Goal: Task Accomplishment & Management: Use online tool/utility

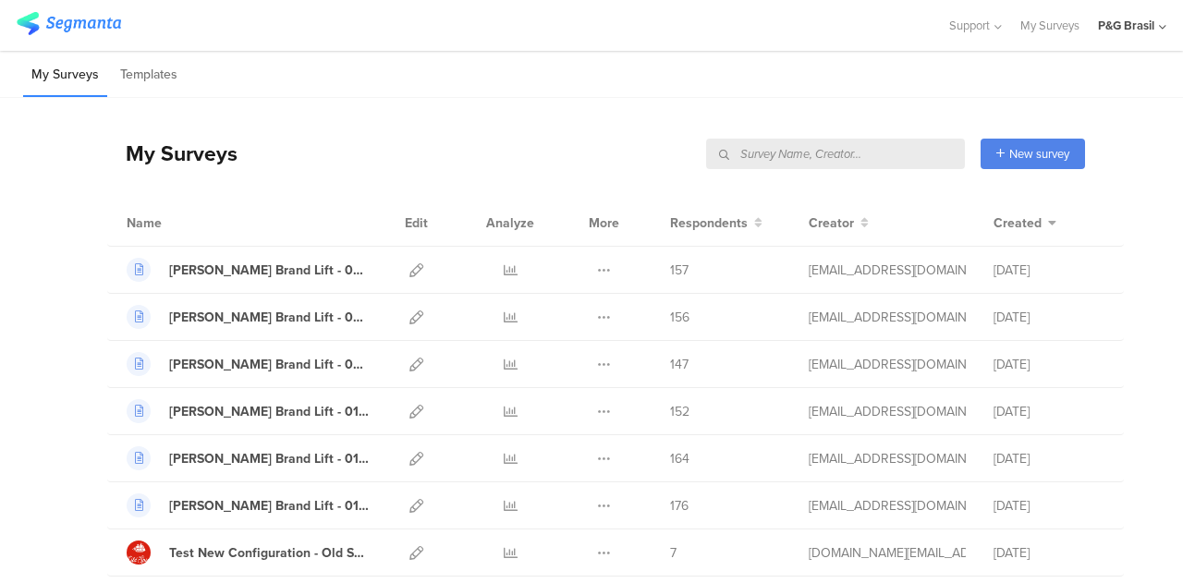
click at [854, 160] on input "text" at bounding box center [835, 154] width 259 height 31
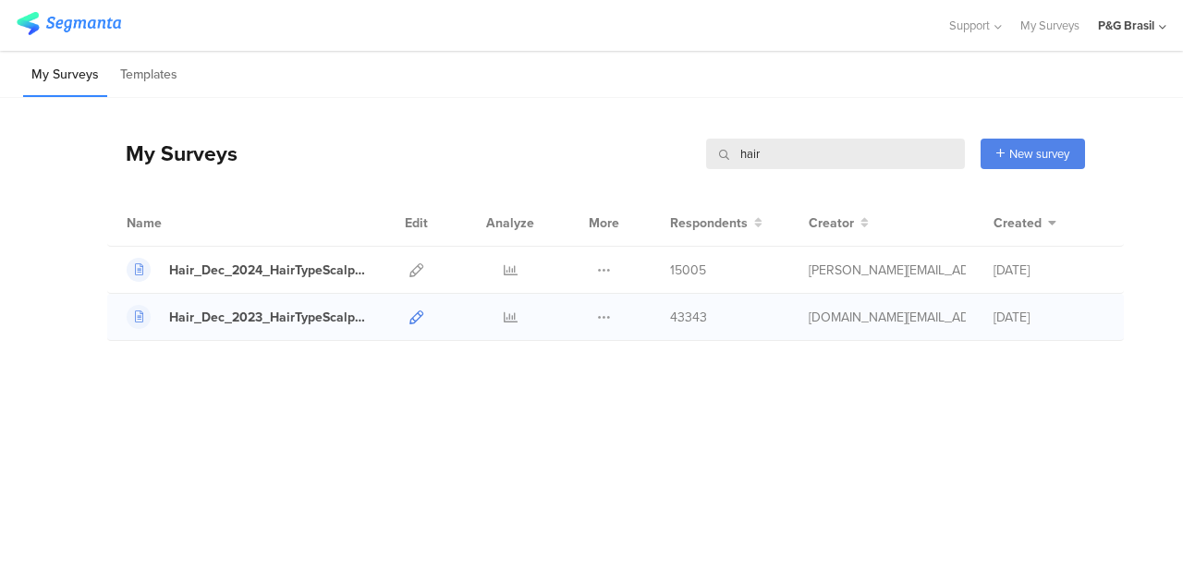
type input "hair"
click at [419, 318] on icon at bounding box center [417, 318] width 14 height 14
click at [298, 313] on div "Hair_Dec_2023_HairTypeScalpConcern" at bounding box center [269, 317] width 200 height 19
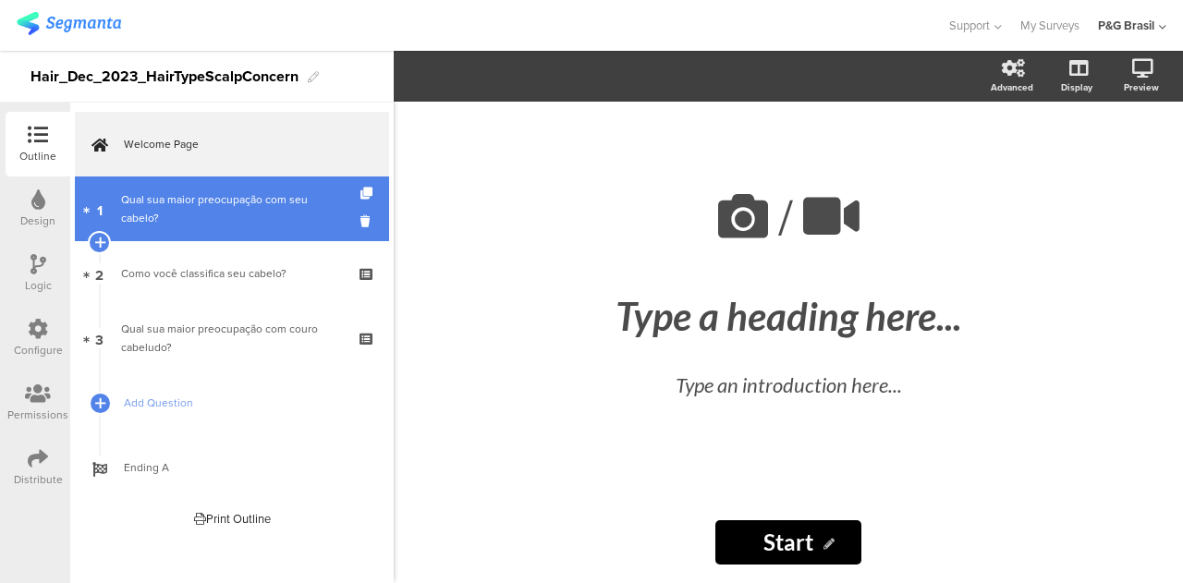
click at [250, 212] on div "Qual sua maior preocupação com seu cabelo?" at bounding box center [231, 208] width 221 height 37
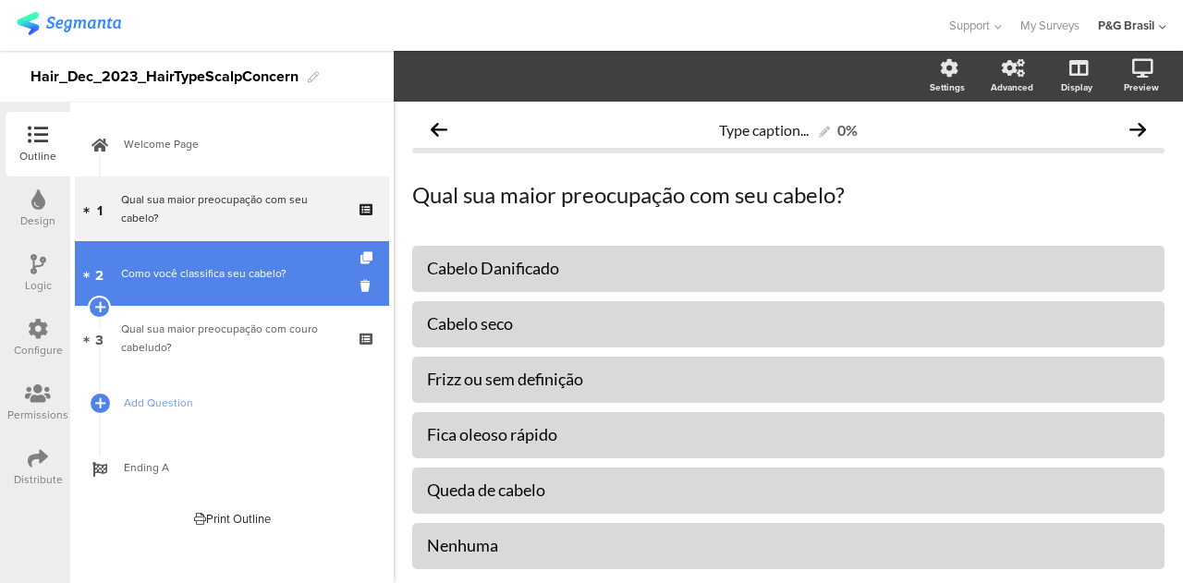
click at [247, 263] on link "2 Como você classifica seu cabelo?" at bounding box center [232, 273] width 314 height 65
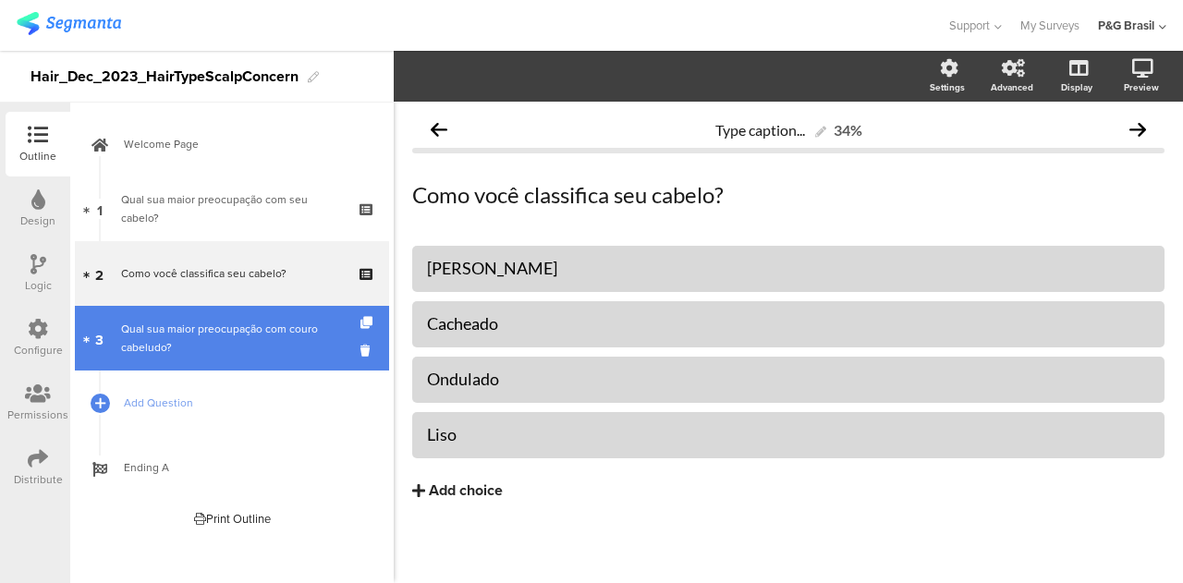
click at [248, 324] on div "Qual sua maior preocupação com couro cabeludo?" at bounding box center [231, 338] width 221 height 37
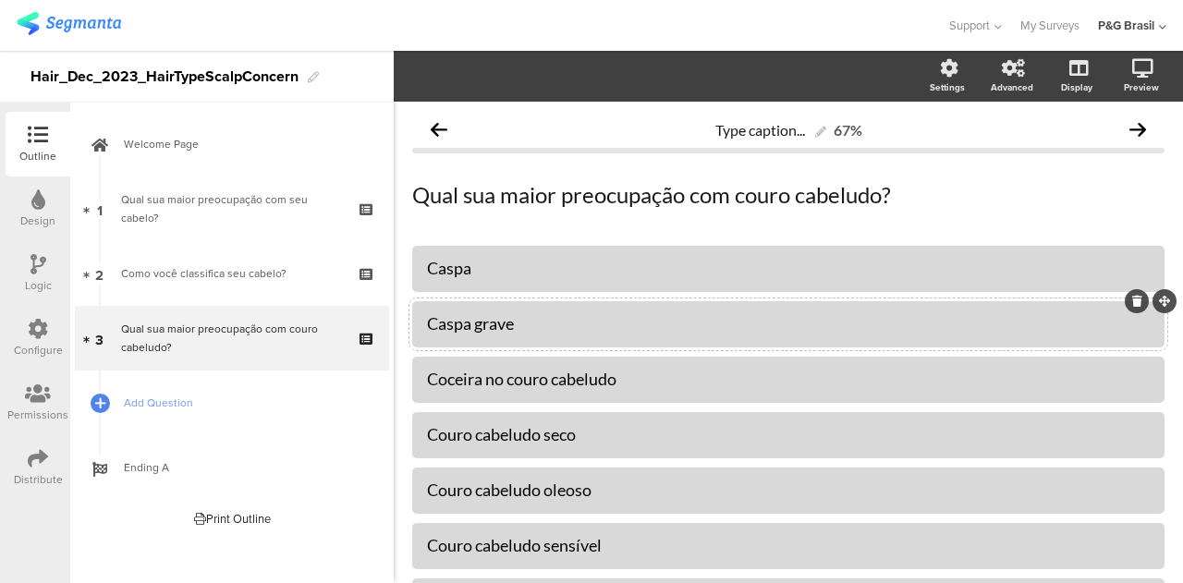
scroll to position [92, 0]
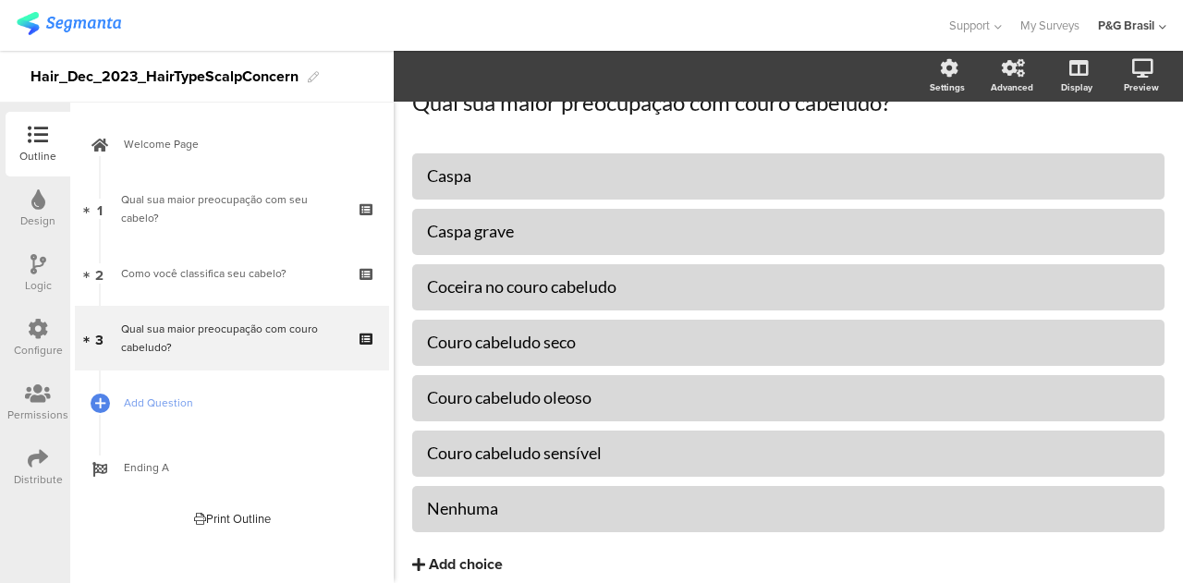
click at [29, 326] on icon at bounding box center [38, 329] width 20 height 20
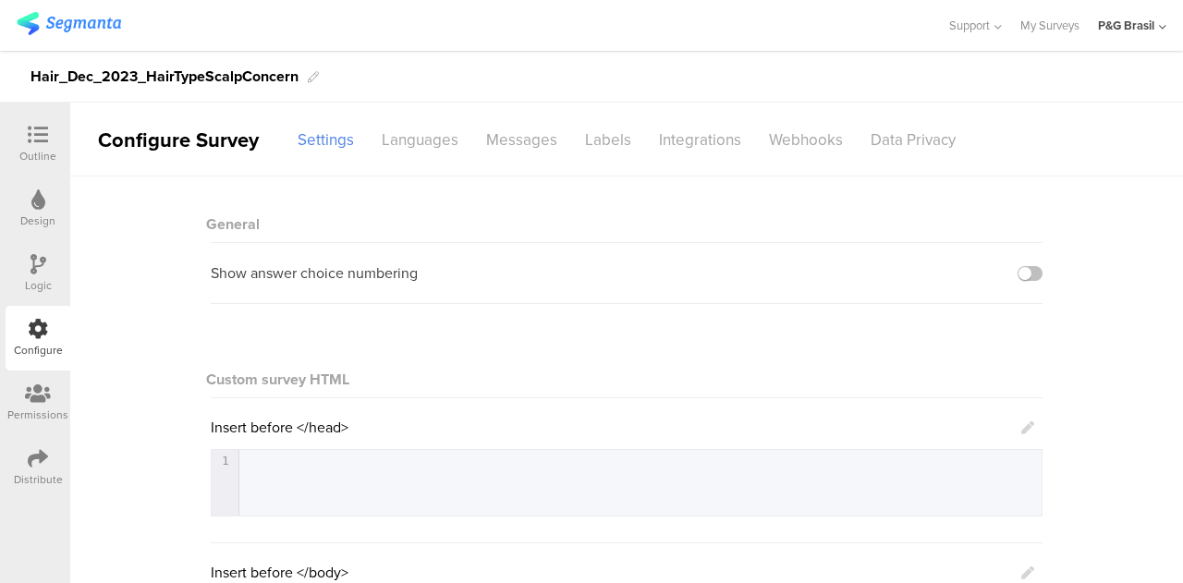
click at [26, 419] on div "Permissions" at bounding box center [37, 415] width 61 height 17
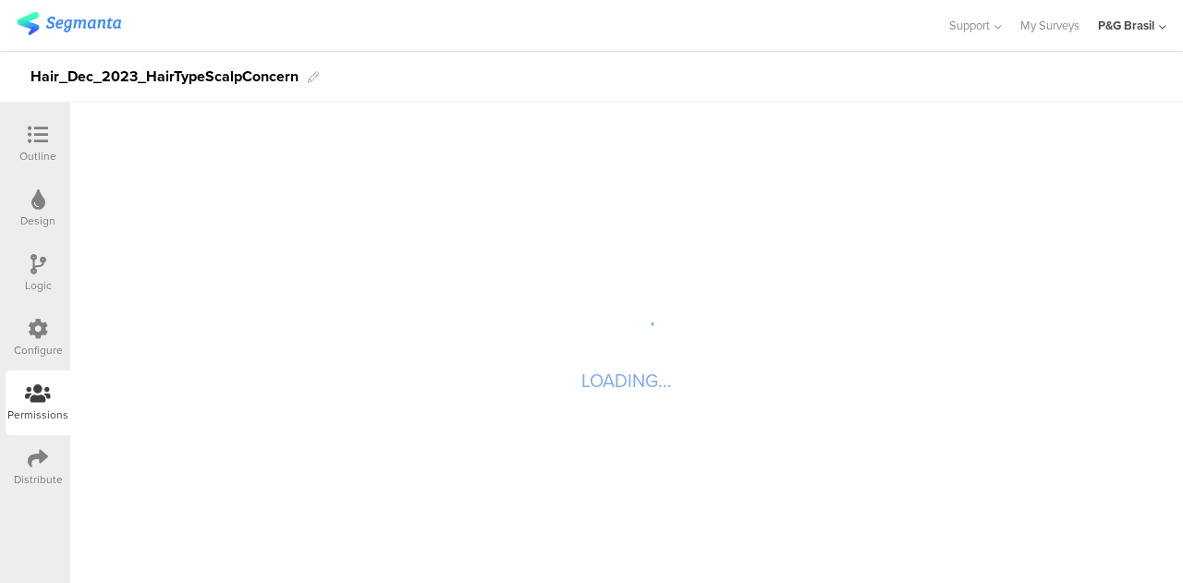
click at [33, 460] on icon at bounding box center [38, 458] width 20 height 20
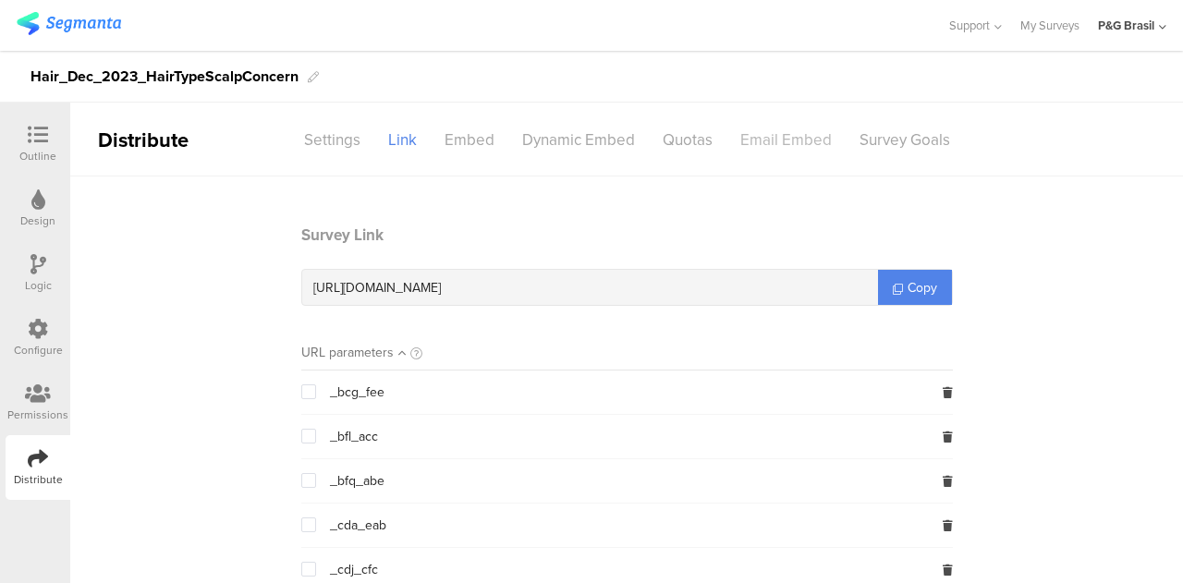
click at [762, 141] on div "Email Embed" at bounding box center [786, 140] width 119 height 32
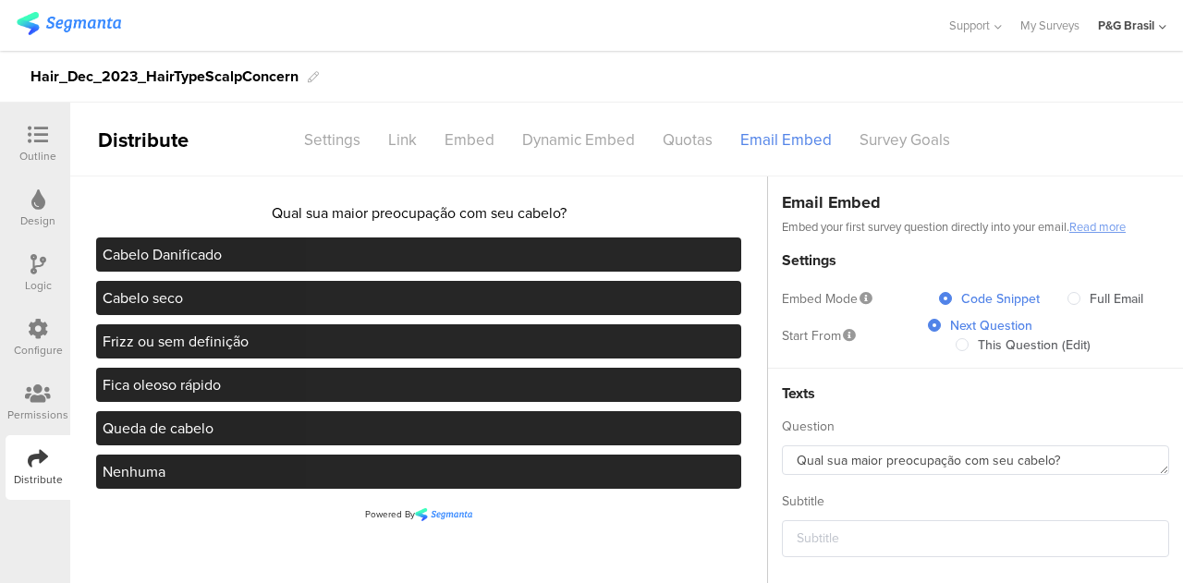
click at [27, 158] on div "Outline" at bounding box center [37, 156] width 37 height 17
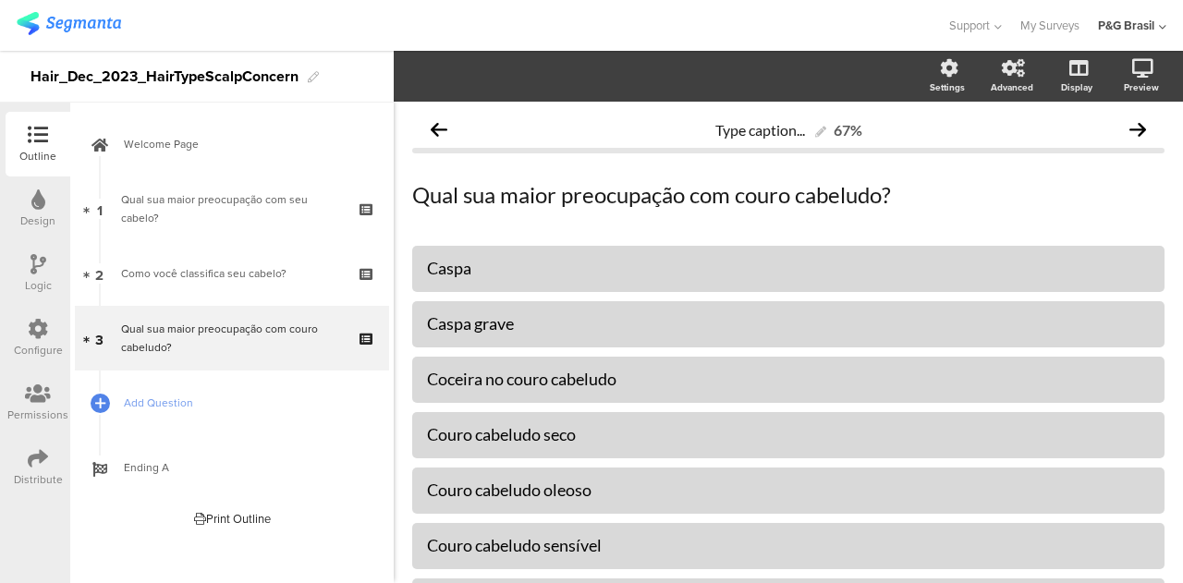
click at [46, 447] on div "Distribute" at bounding box center [38, 467] width 65 height 65
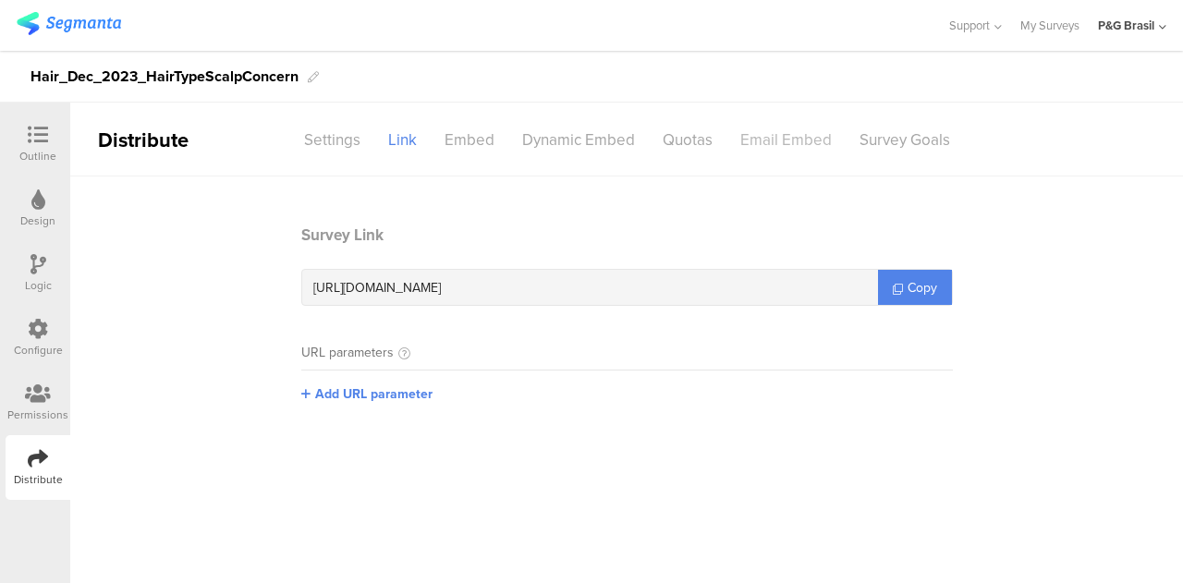
click at [756, 151] on div "Email Embed" at bounding box center [786, 140] width 119 height 32
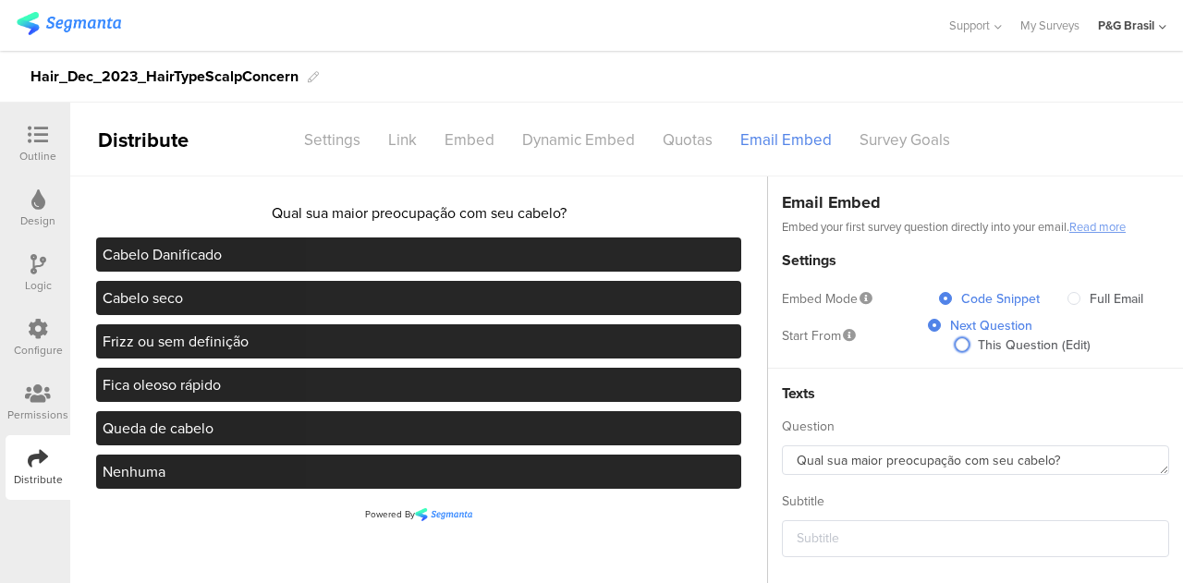
click at [956, 347] on span at bounding box center [962, 346] width 13 height 16
click at [956, 347] on input "This Question (Edit)" at bounding box center [962, 346] width 13 height 16
radio input "true"
radio input "false"
radio input "true"
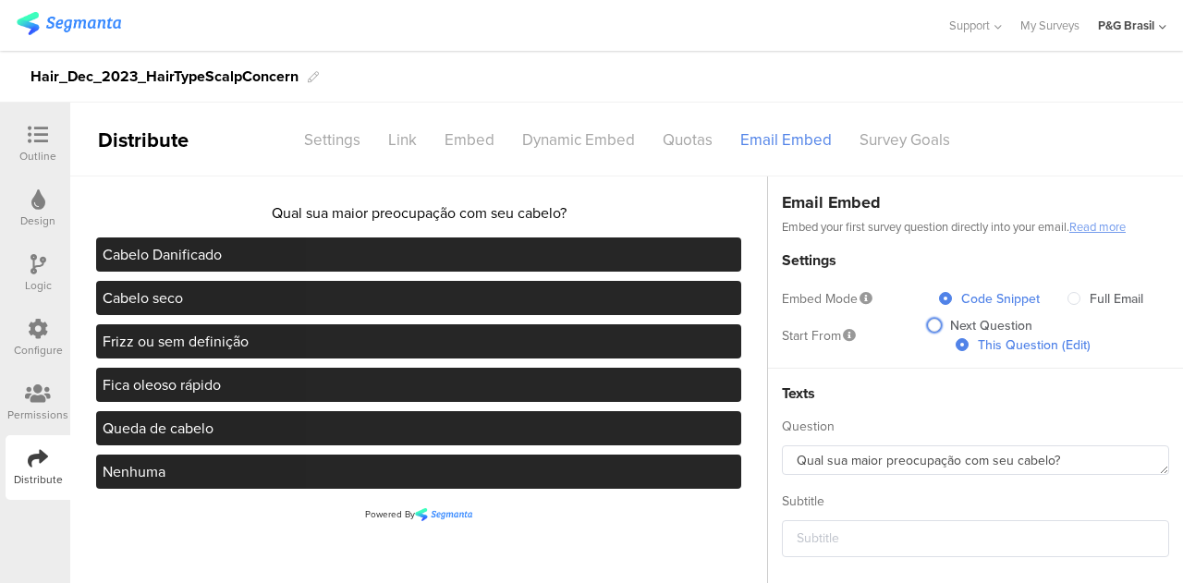
click at [941, 324] on span "Next Question" at bounding box center [987, 325] width 92 height 19
click at [941, 324] on input "Next Question" at bounding box center [934, 327] width 13 height 16
radio input "true"
click at [956, 349] on span at bounding box center [962, 344] width 13 height 13
click at [956, 349] on input "This Question (Edit)" at bounding box center [962, 346] width 13 height 16
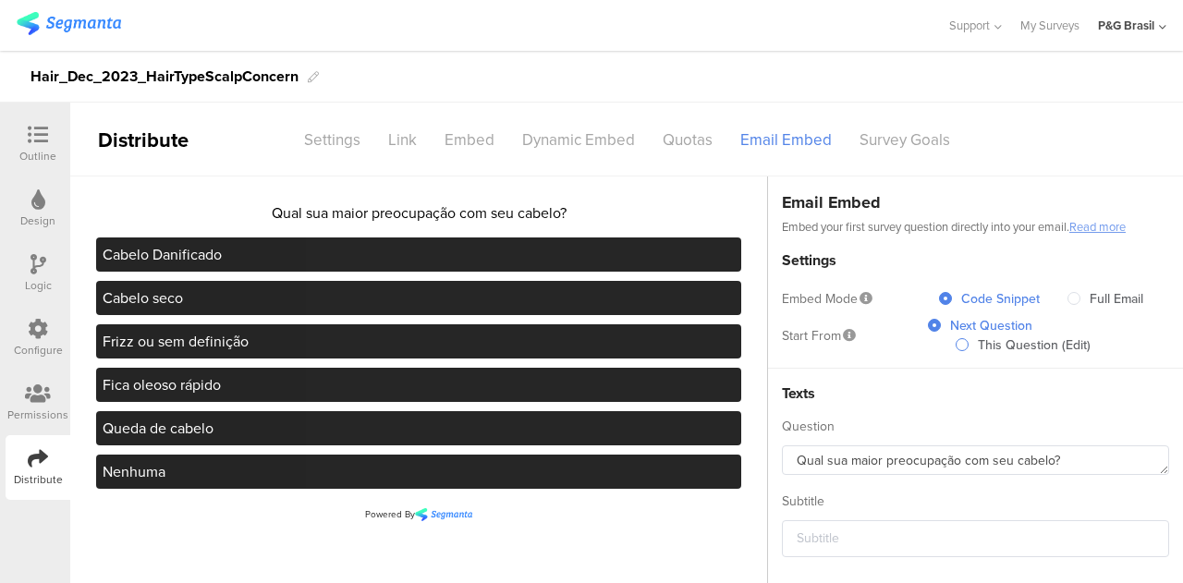
radio input "true"
radio input "false"
radio input "true"
click at [928, 330] on span at bounding box center [934, 325] width 13 height 13
click at [928, 330] on input "Next Question" at bounding box center [934, 327] width 13 height 16
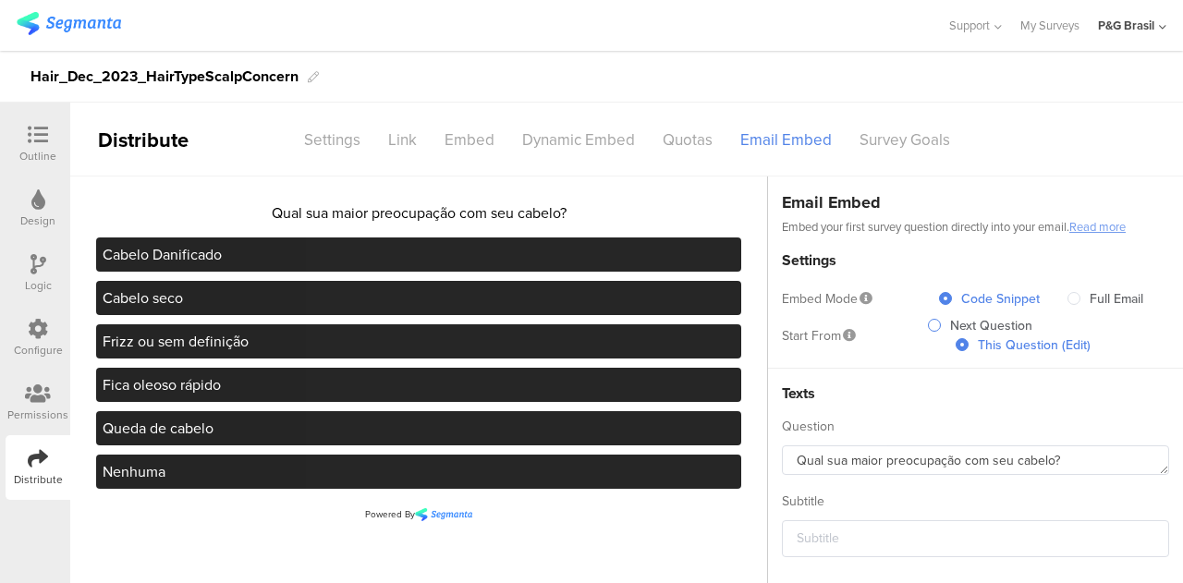
radio input "true"
radio input "false"
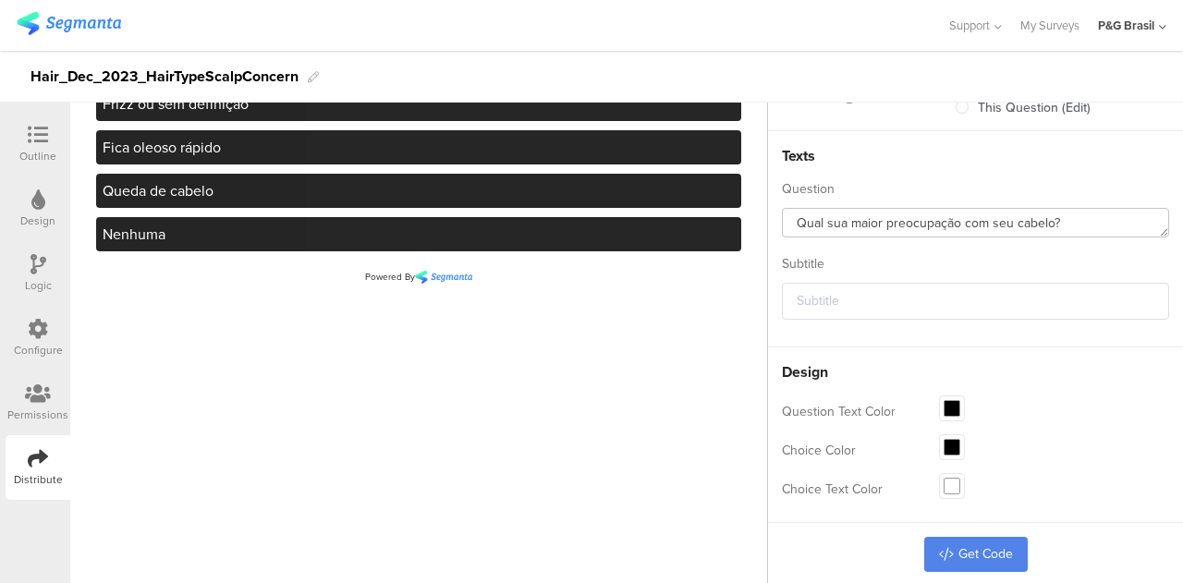
scroll to position [240, 0]
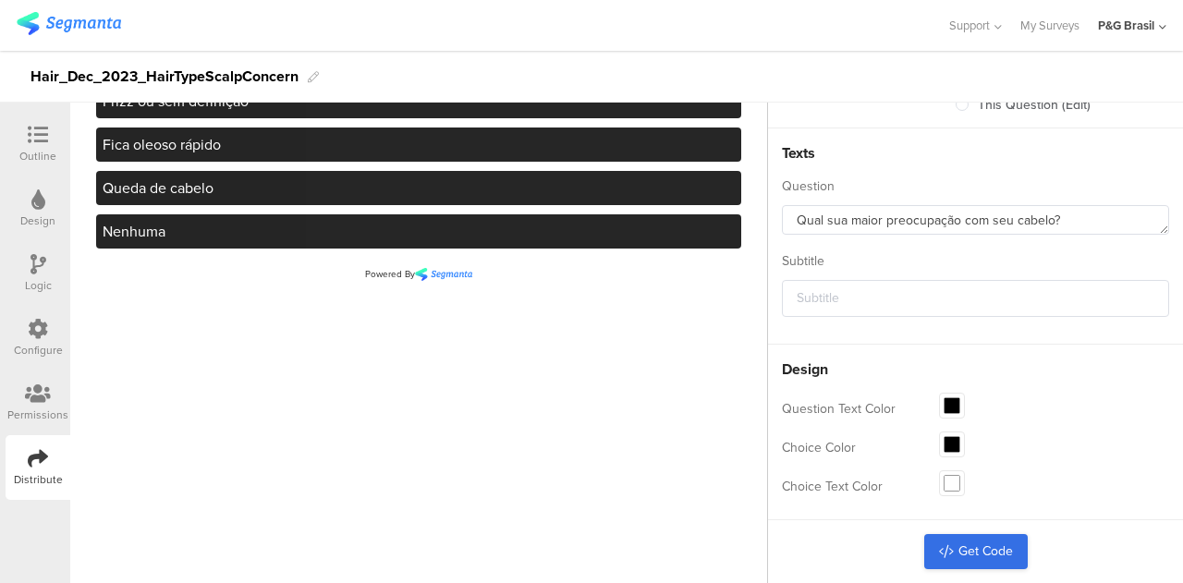
click at [959, 552] on link "Get Code" at bounding box center [976, 551] width 104 height 35
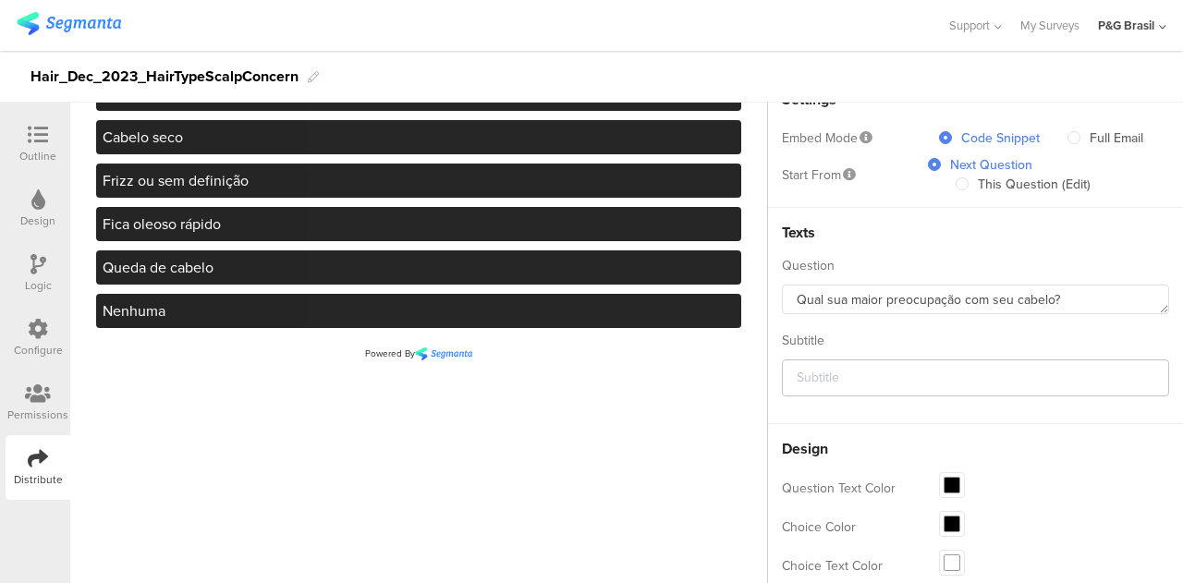
scroll to position [55, 0]
